Goal: Task Accomplishment & Management: Manage account settings

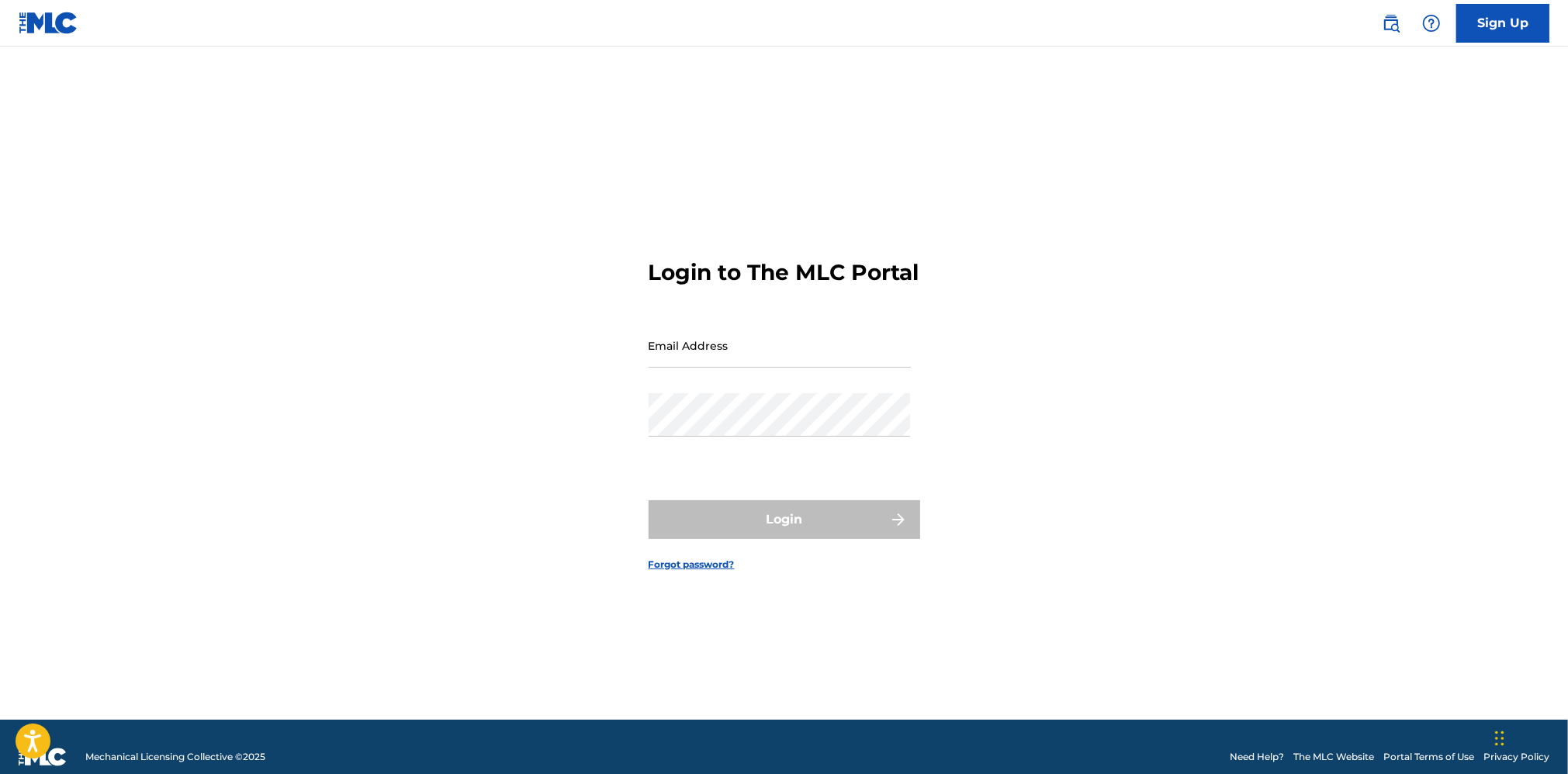
type input "[EMAIL_ADDRESS][DOMAIN_NAME]"
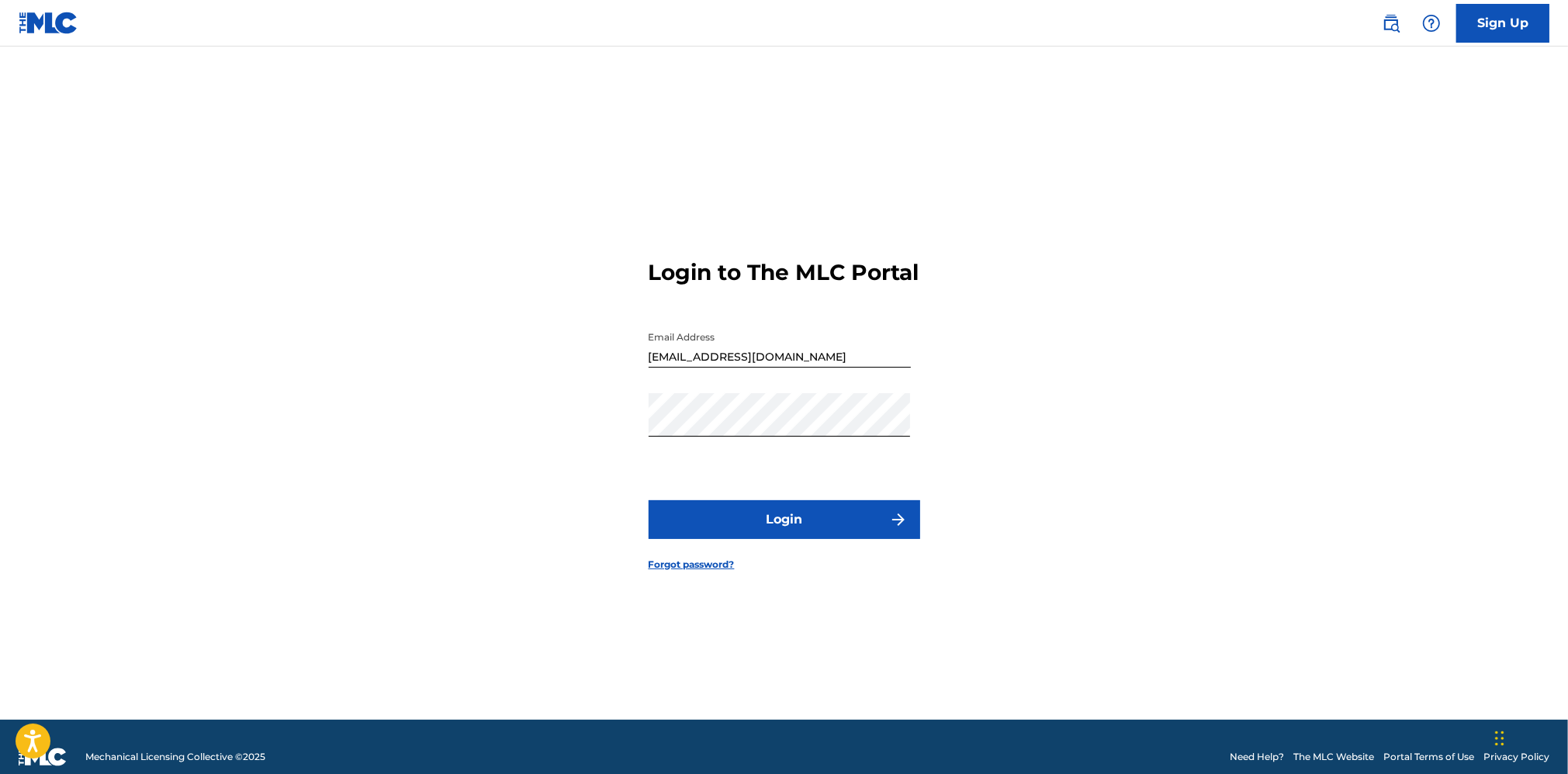
click at [792, 534] on div "Login" at bounding box center [784, 519] width 272 height 39
click at [790, 532] on button "Login" at bounding box center [784, 519] width 272 height 39
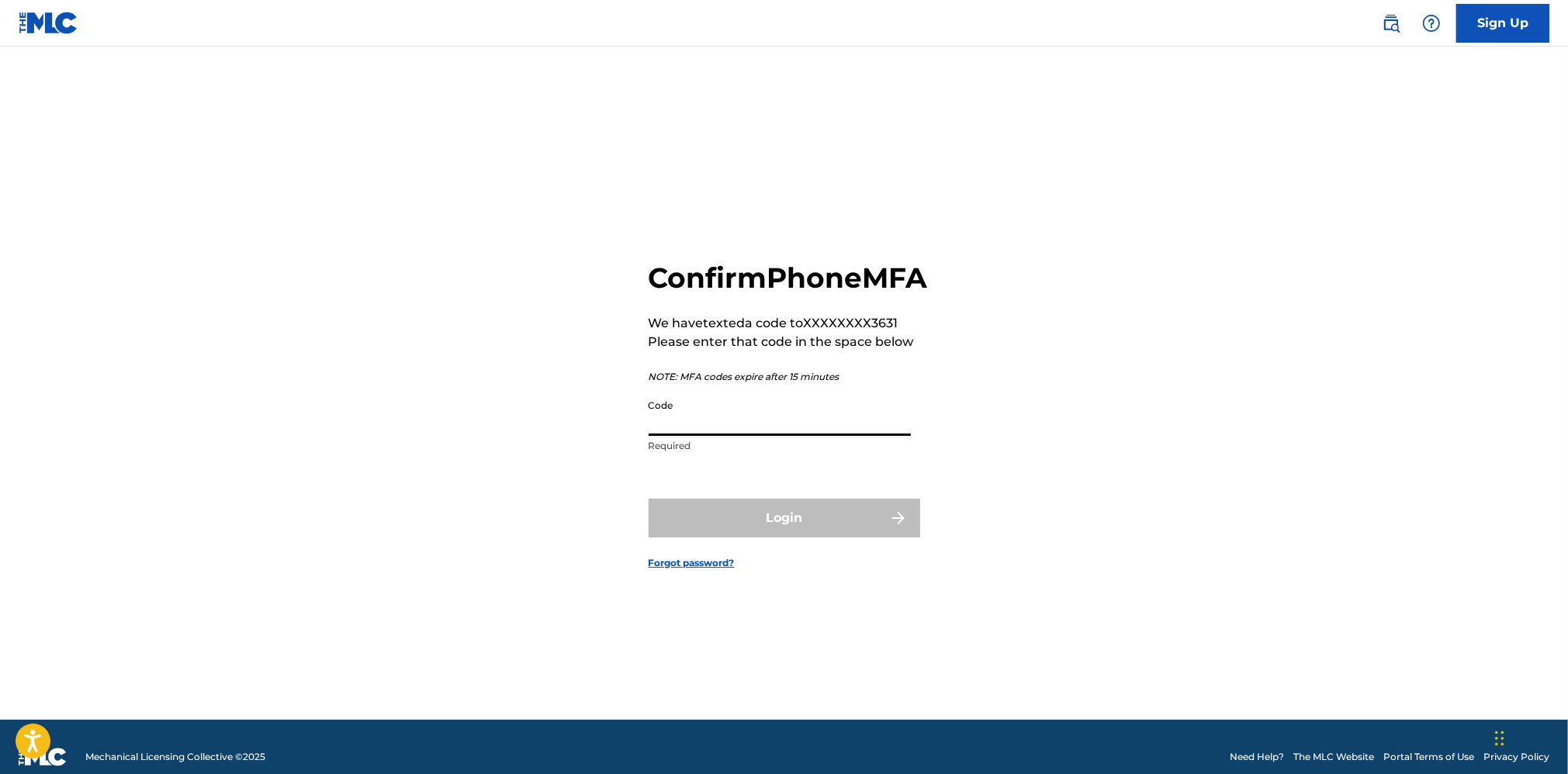
click at [745, 435] on input "Code" at bounding box center [779, 413] width 262 height 44
type input "688762"
click at [842, 538] on button "Login" at bounding box center [784, 518] width 272 height 39
